Goal: Task Accomplishment & Management: Manage account settings

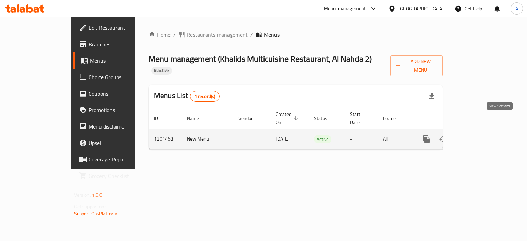
click at [484, 131] on link "enhanced table" at bounding box center [475, 139] width 16 height 16
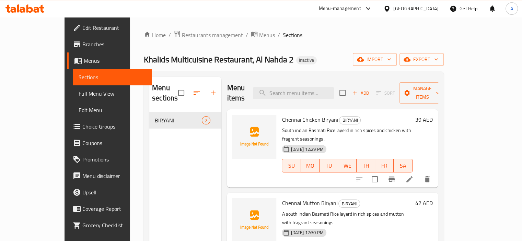
click at [79, 98] on span "Full Menu View" at bounding box center [113, 93] width 68 height 8
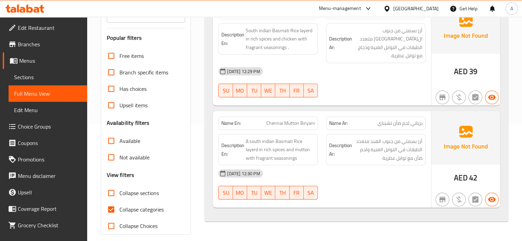
scroll to position [123, 0]
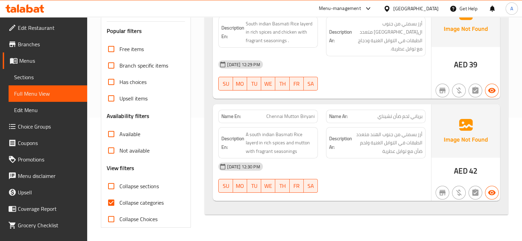
click at [45, 29] on span "Edit Restaurant" at bounding box center [50, 28] width 64 height 8
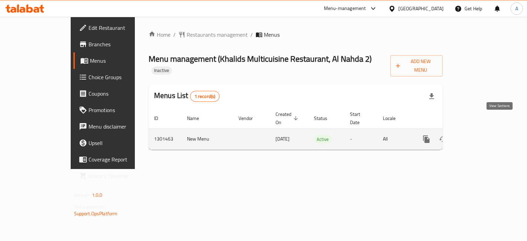
click at [479, 136] on icon "enhanced table" at bounding box center [475, 139] width 6 height 6
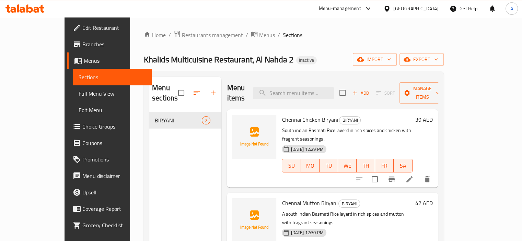
click at [79, 98] on span "Full Menu View" at bounding box center [113, 93] width 68 height 8
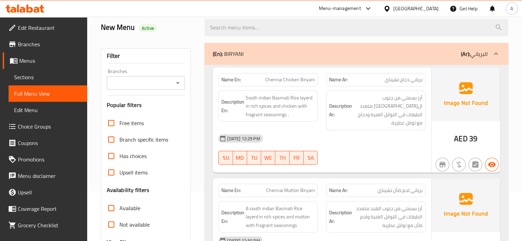
scroll to position [103, 0]
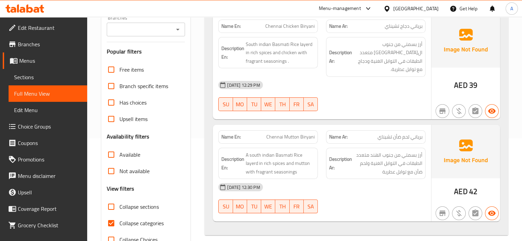
click at [145, 224] on span "Collapse categories" at bounding box center [141, 223] width 44 height 8
click at [119, 224] on input "Collapse categories" at bounding box center [111, 223] width 16 height 16
checkbox input "false"
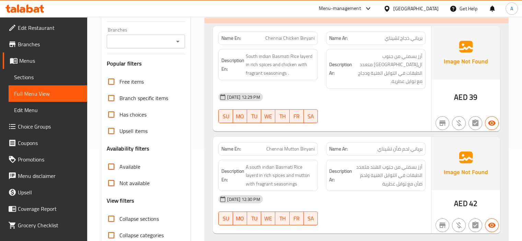
scroll to position [123, 0]
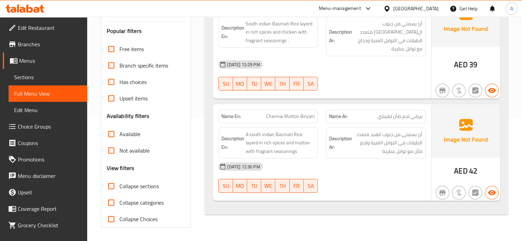
click at [55, 79] on span "Sections" at bounding box center [48, 77] width 68 height 8
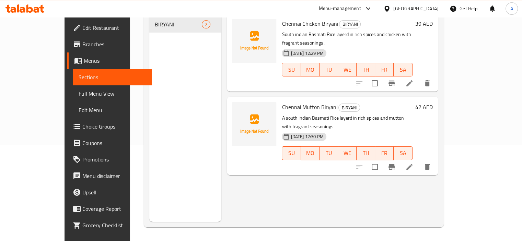
scroll to position [96, 0]
click at [413, 163] on icon at bounding box center [409, 167] width 8 height 8
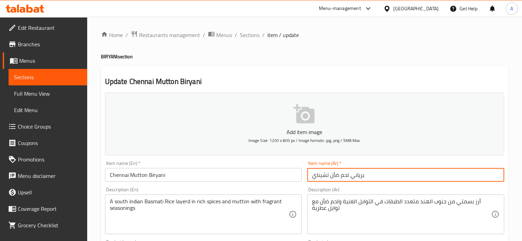
click at [337, 176] on input "برياني لحم ضأن تشيناي" at bounding box center [405, 175] width 197 height 14
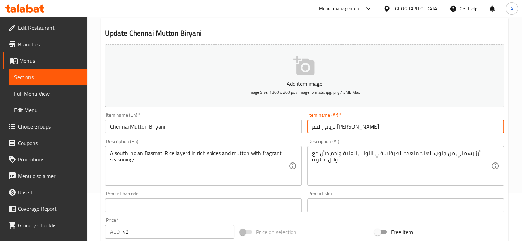
scroll to position [69, 0]
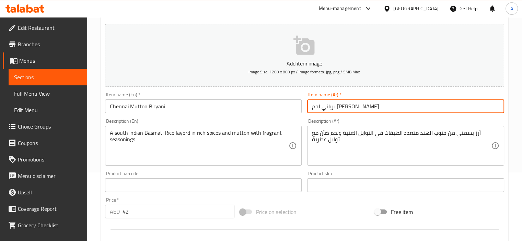
type input "برياني لحم غنم تشيناي"
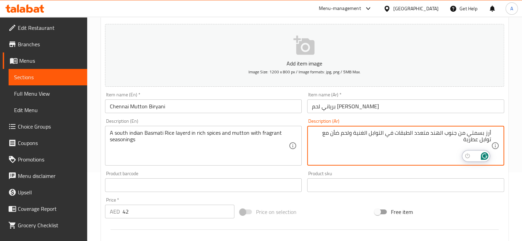
click at [337, 133] on textarea "أرز بسمتي من جنوب الهند متعدد الطبقات في التوابل الغنية ولحم ضأن مع توابل عطرية" at bounding box center [401, 146] width 179 height 33
type textarea "أرز بسمتي من جنوب الهند متعدد الطبقات في التوابل الغنية ولحم غنم مع توابل عطرية"
click at [370, 110] on input "برياني لحم غنم تشيناي" at bounding box center [405, 106] width 197 height 14
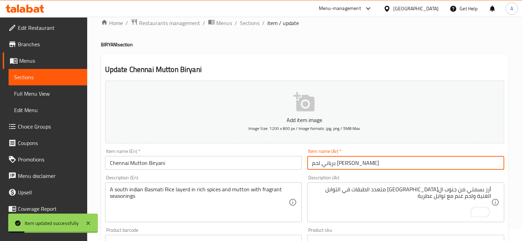
scroll to position [0, 0]
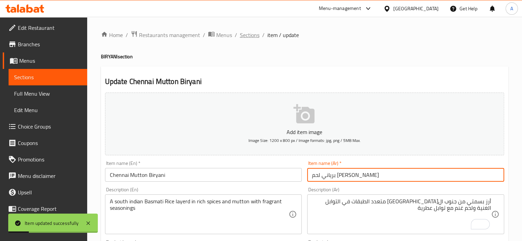
click at [244, 36] on span "Sections" at bounding box center [250, 35] width 20 height 8
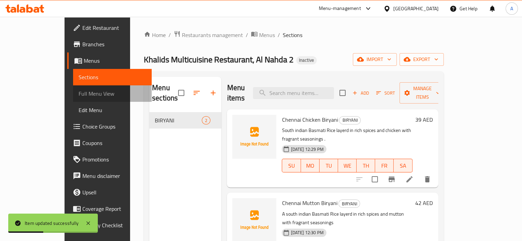
click at [79, 93] on span "Full Menu View" at bounding box center [113, 93] width 68 height 8
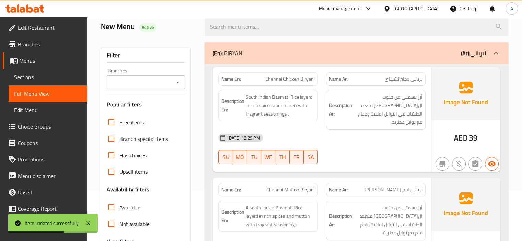
scroll to position [103, 0]
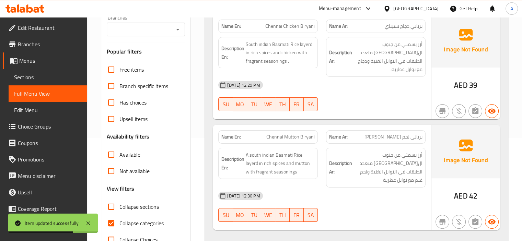
click at [158, 222] on span "Collapse categories" at bounding box center [141, 223] width 44 height 8
click at [119, 222] on input "Collapse categories" at bounding box center [111, 223] width 16 height 16
checkbox input "false"
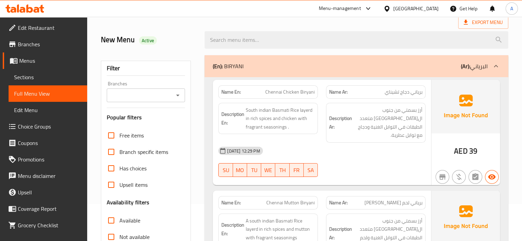
scroll to position [0, 0]
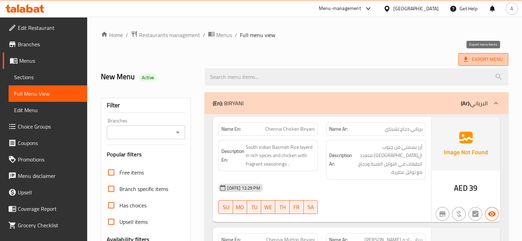
click at [485, 55] on span "Export Menu" at bounding box center [482, 59] width 39 height 9
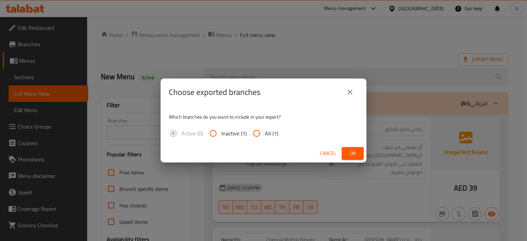
click at [269, 136] on span "All (1)" at bounding box center [271, 133] width 13 height 8
click at [265, 136] on input "All (1)" at bounding box center [256, 133] width 16 height 16
radio input "true"
click at [344, 149] on button "Ok" at bounding box center [353, 153] width 22 height 13
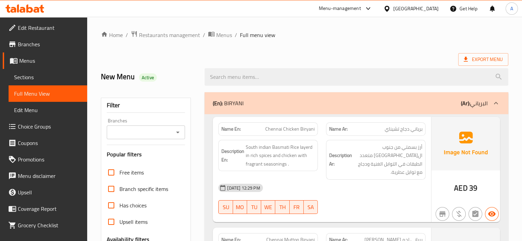
click at [12, 9] on icon at bounding box center [13, 10] width 6 height 6
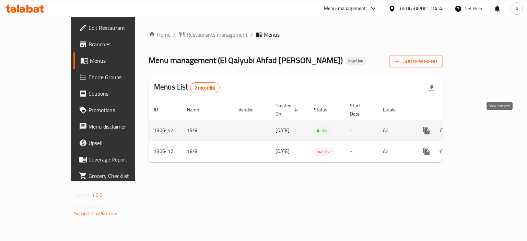
click at [480, 127] on icon "enhanced table" at bounding box center [475, 131] width 8 height 8
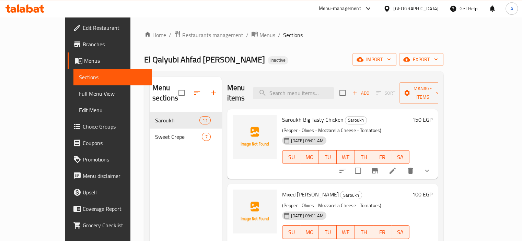
click at [255, 61] on div "El Qalyubi Ahfad Abu Sarea Inactive import export" at bounding box center [293, 59] width 299 height 13
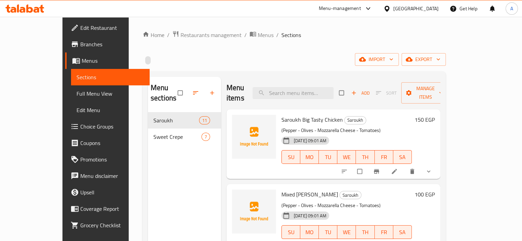
click at [82, 61] on span "Menus" at bounding box center [113, 61] width 62 height 8
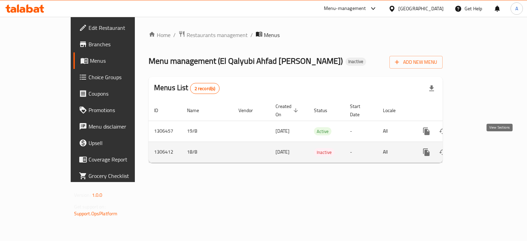
click at [480, 148] on icon "enhanced table" at bounding box center [475, 152] width 8 height 8
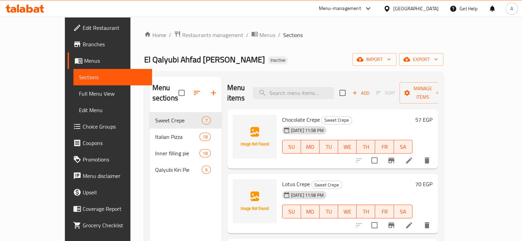
click at [84, 61] on span "Menus" at bounding box center [115, 61] width 62 height 8
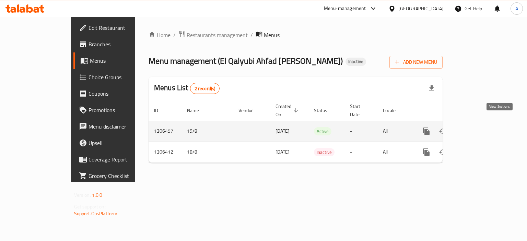
click at [480, 127] on icon "enhanced table" at bounding box center [475, 131] width 8 height 8
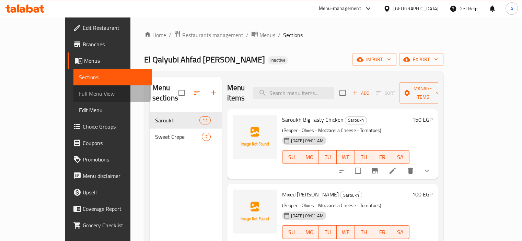
click at [79, 92] on span "Full Menu View" at bounding box center [113, 93] width 68 height 8
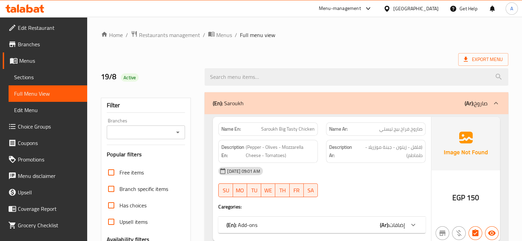
click at [67, 76] on span "Sections" at bounding box center [48, 77] width 68 height 8
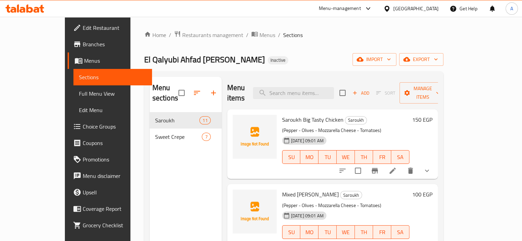
click at [79, 95] on span "Full Menu View" at bounding box center [113, 93] width 68 height 8
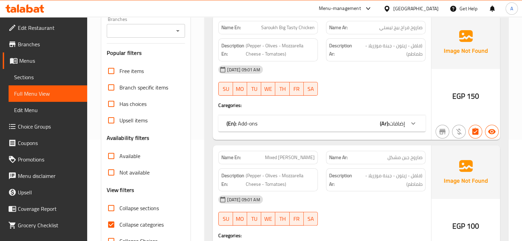
scroll to position [103, 0]
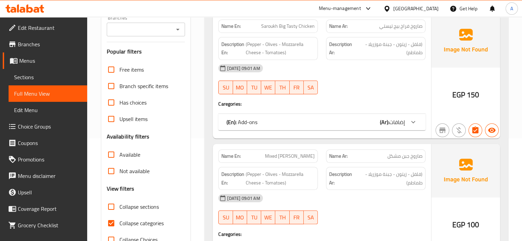
click at [143, 225] on span "Collapse categories" at bounding box center [141, 223] width 44 height 8
click at [119, 225] on input "Collapse categories" at bounding box center [111, 223] width 16 height 16
checkbox input "false"
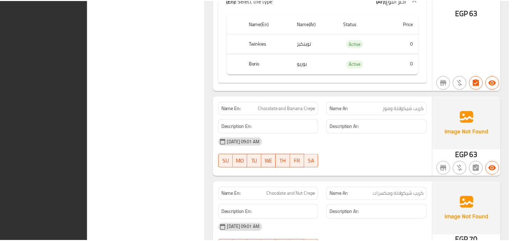
scroll to position [4949, 0]
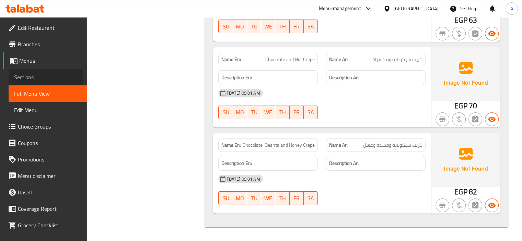
click at [39, 79] on span "Sections" at bounding box center [48, 77] width 68 height 8
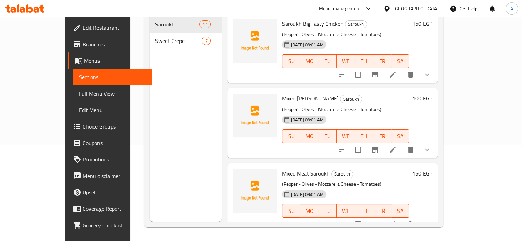
scroll to position [96, 0]
click at [84, 61] on span "Menus" at bounding box center [115, 61] width 62 height 8
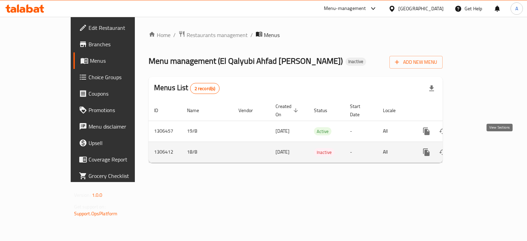
click at [484, 146] on link "enhanced table" at bounding box center [475, 152] width 16 height 16
